Goal: Find specific page/section: Find specific page/section

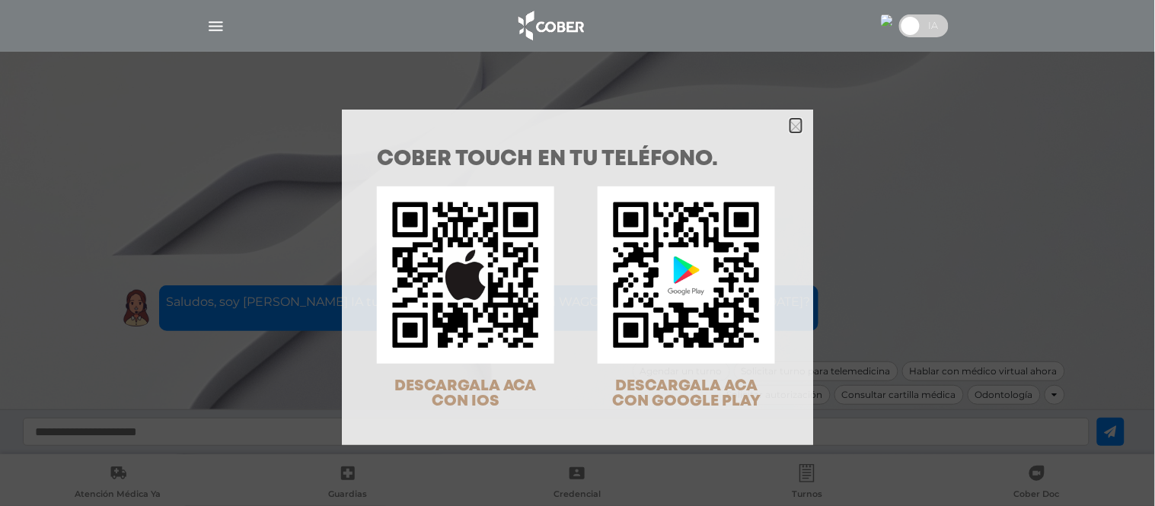
click at [793, 126] on icon "Close" at bounding box center [795, 126] width 11 height 11
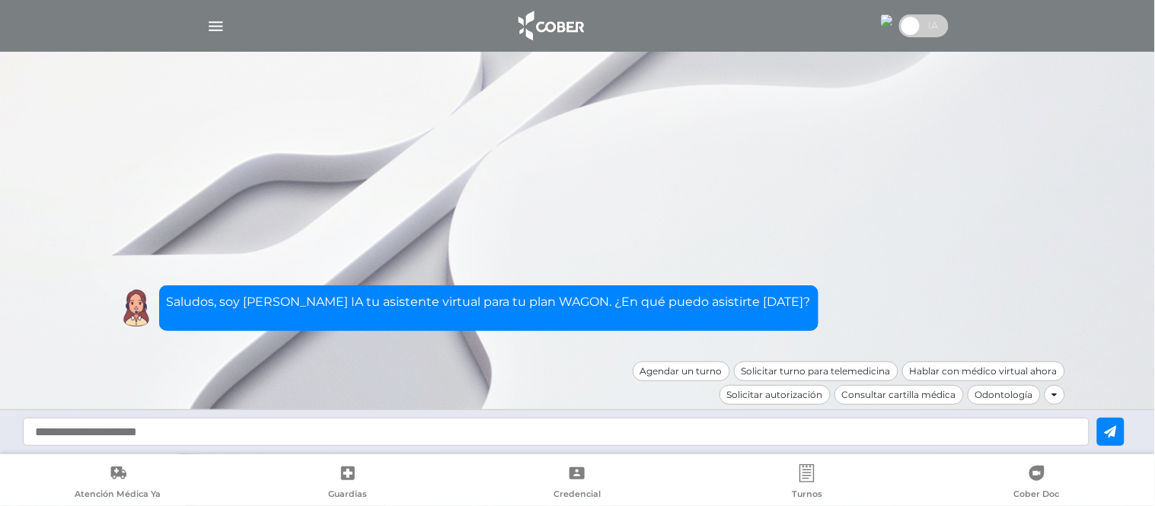
click at [214, 23] on img "button" at bounding box center [215, 26] width 19 height 19
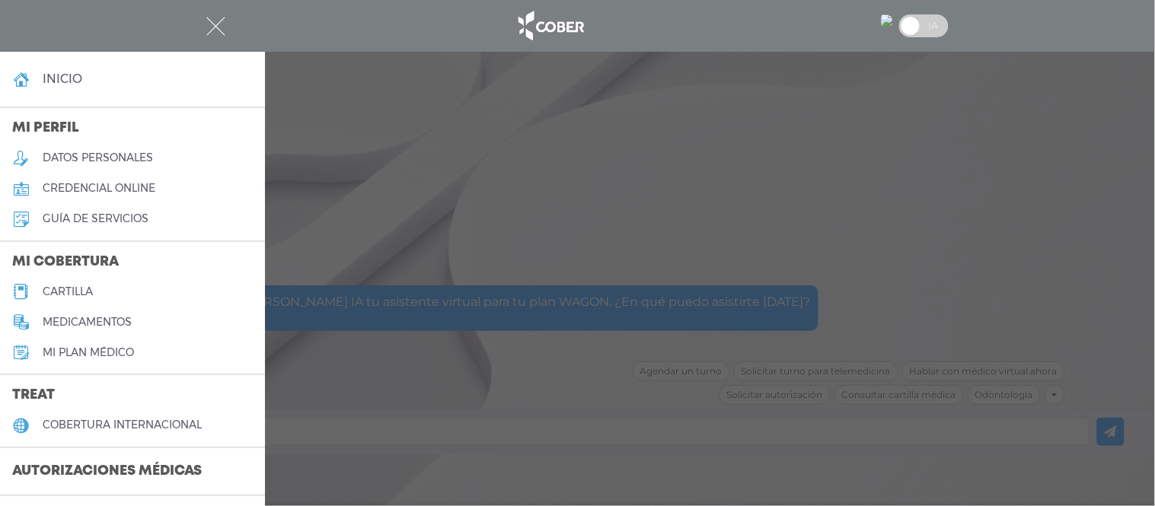
click at [59, 288] on h5 "cartilla" at bounding box center [68, 291] width 50 height 13
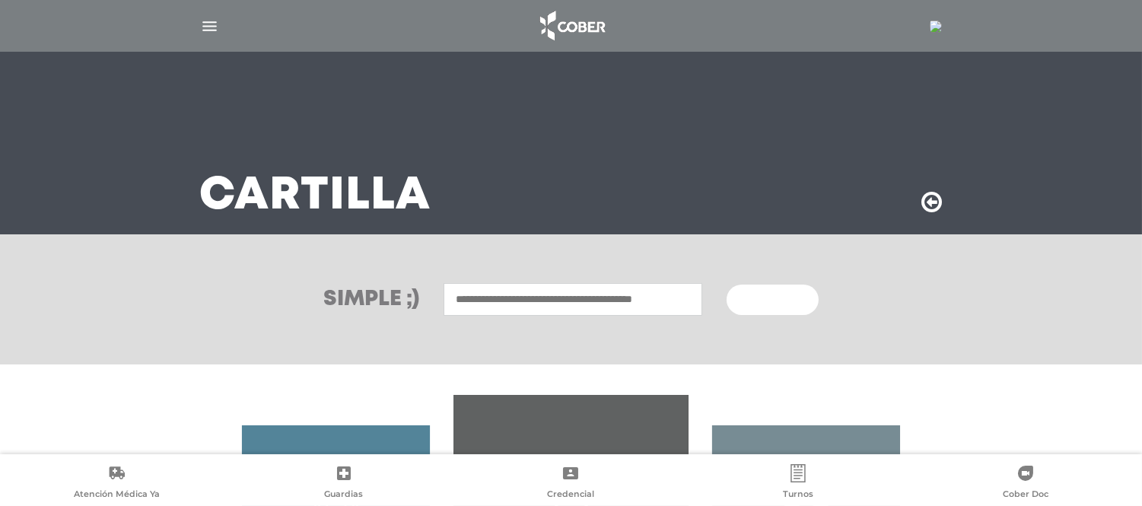
click at [607, 307] on input "text" at bounding box center [573, 299] width 259 height 33
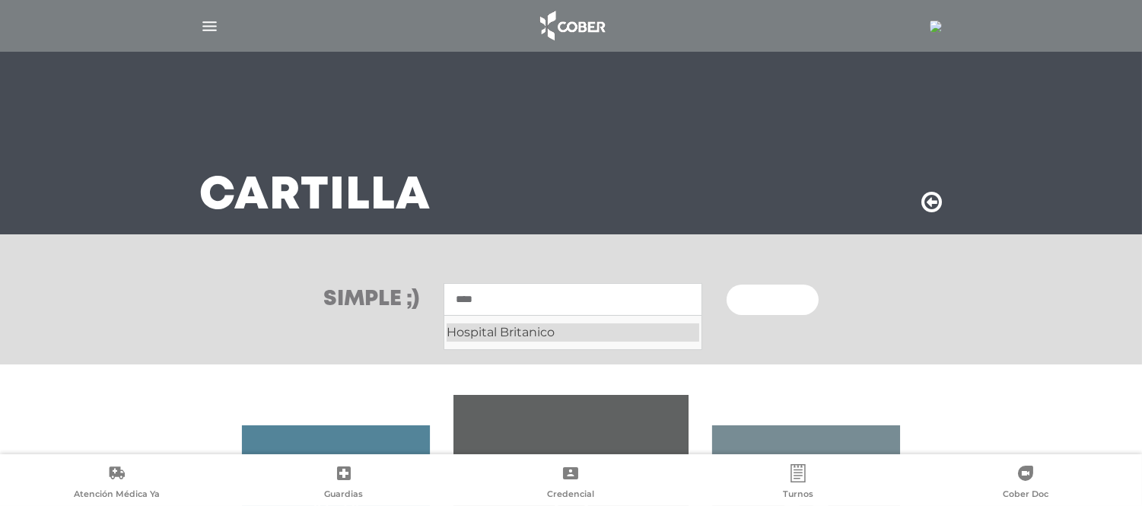
click at [573, 336] on div "Hospital Britanico" at bounding box center [573, 332] width 253 height 18
type input "**********"
click at [754, 303] on span "Buscar" at bounding box center [767, 300] width 44 height 11
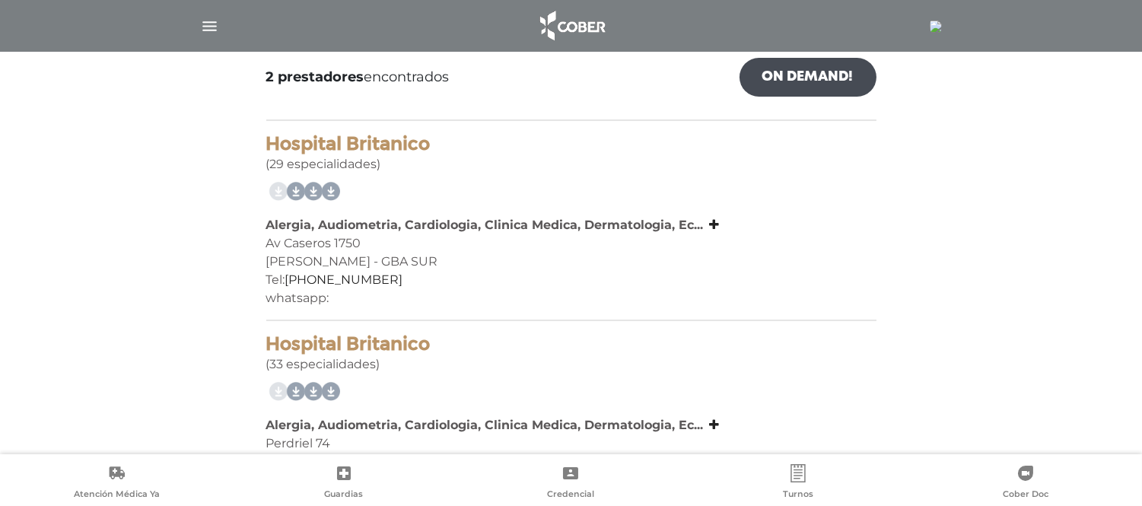
scroll to position [242, 0]
